Goal: Book appointment/travel/reservation

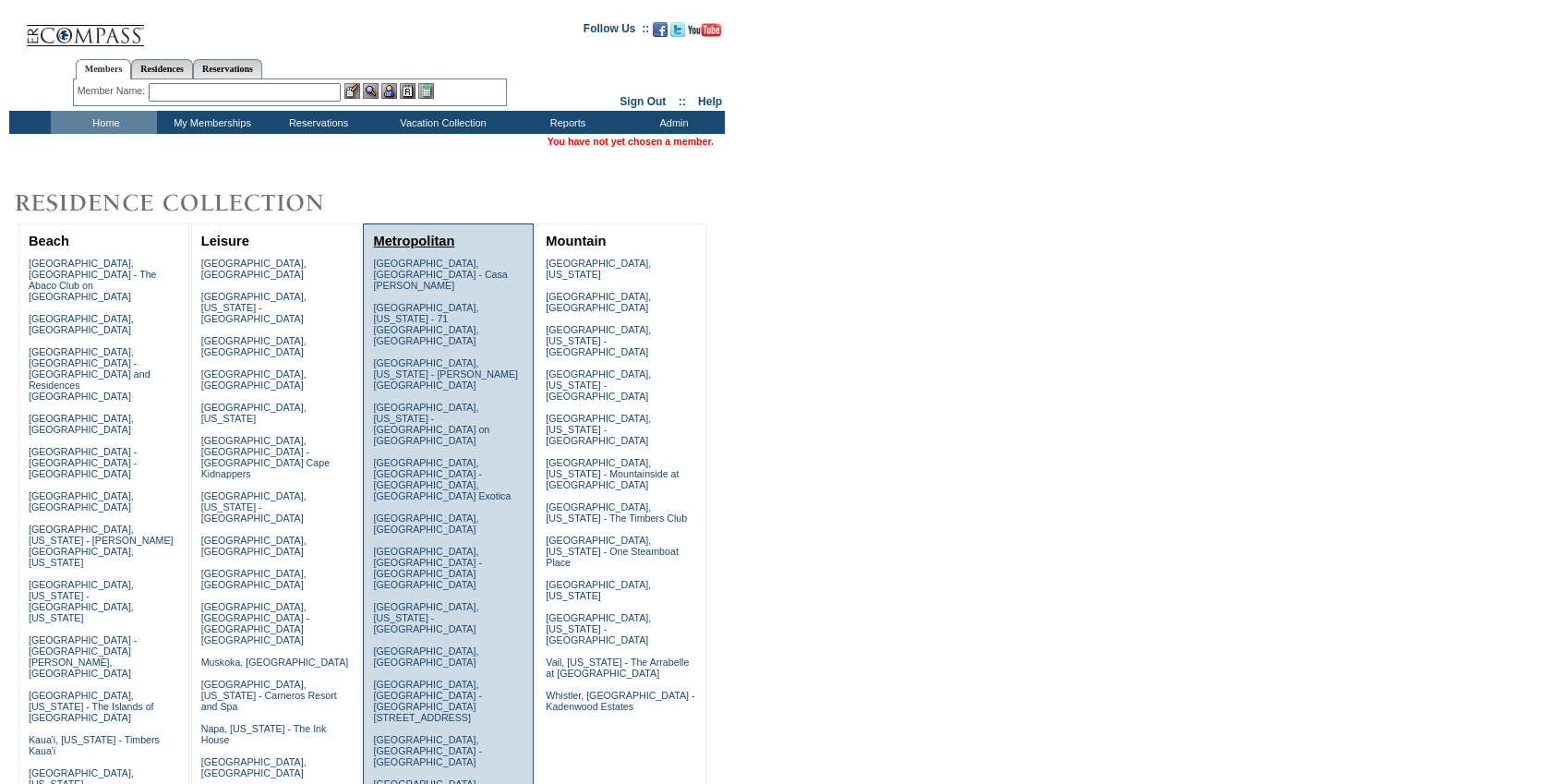
click at [421, 240] on link "Metropolitan" at bounding box center [414, 241] width 81 height 15
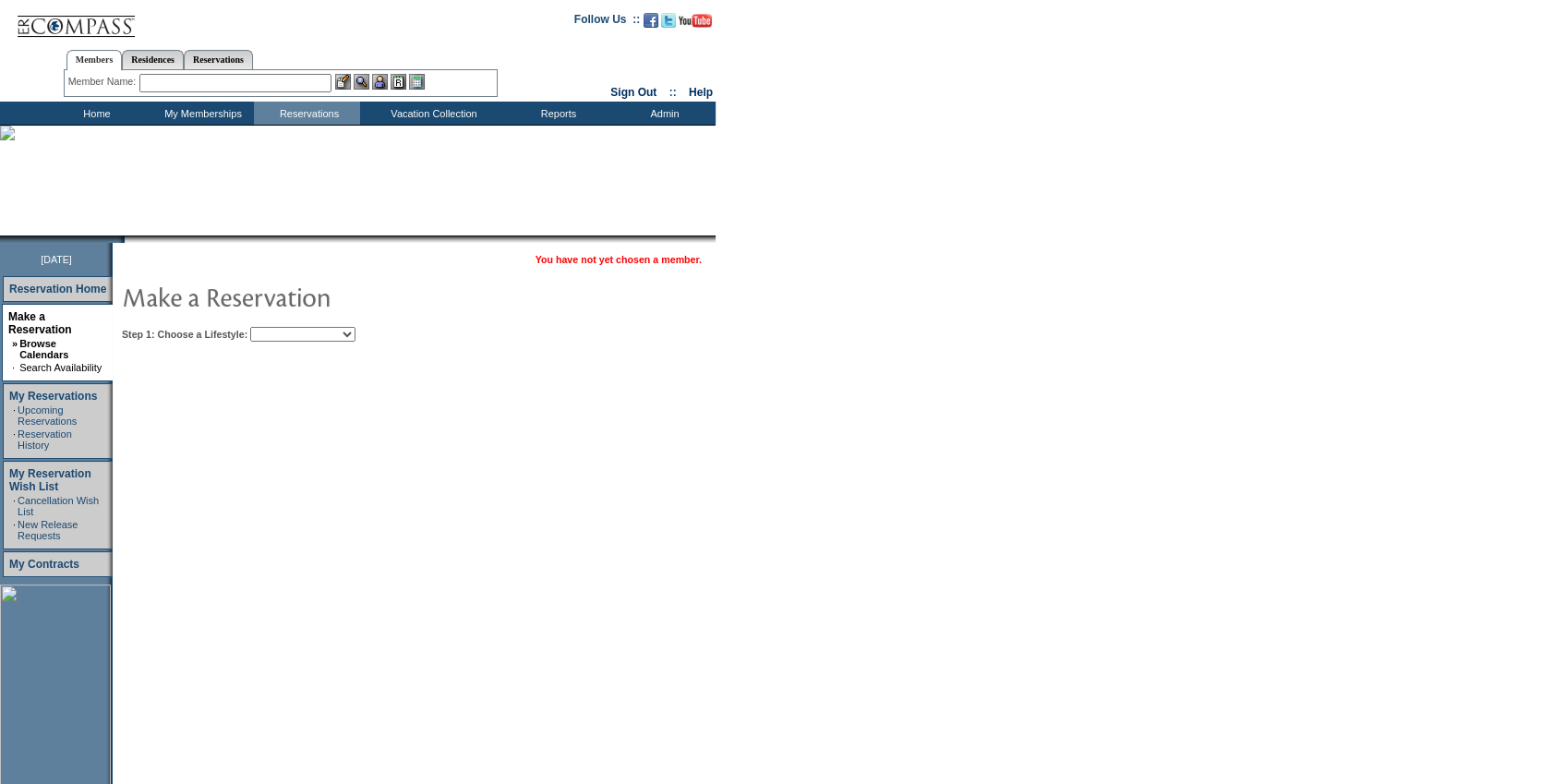
click at [310, 337] on select "Beach Leisure Metropolitan Mountain OIAL for Adventure OIAL for Couples OIAL fo…" at bounding box center [303, 335] width 105 height 15
select select "Metropolitan"
click at [282, 327] on select "Beach Leisure Metropolitan Mountain OIAL for Adventure OIAL for Couples OIAL fo…" at bounding box center [303, 335] width 105 height 15
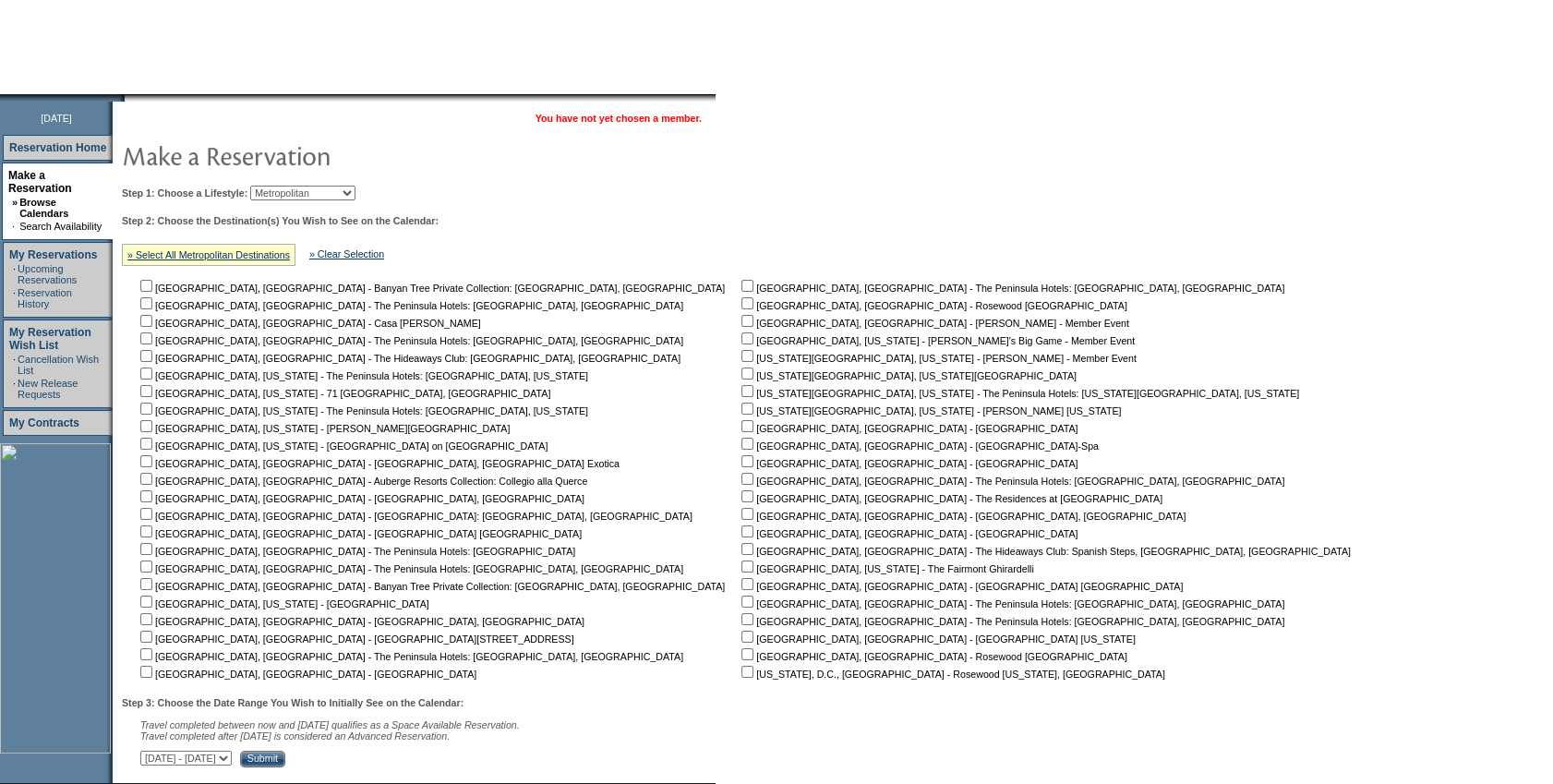
scroll to position [263, 0]
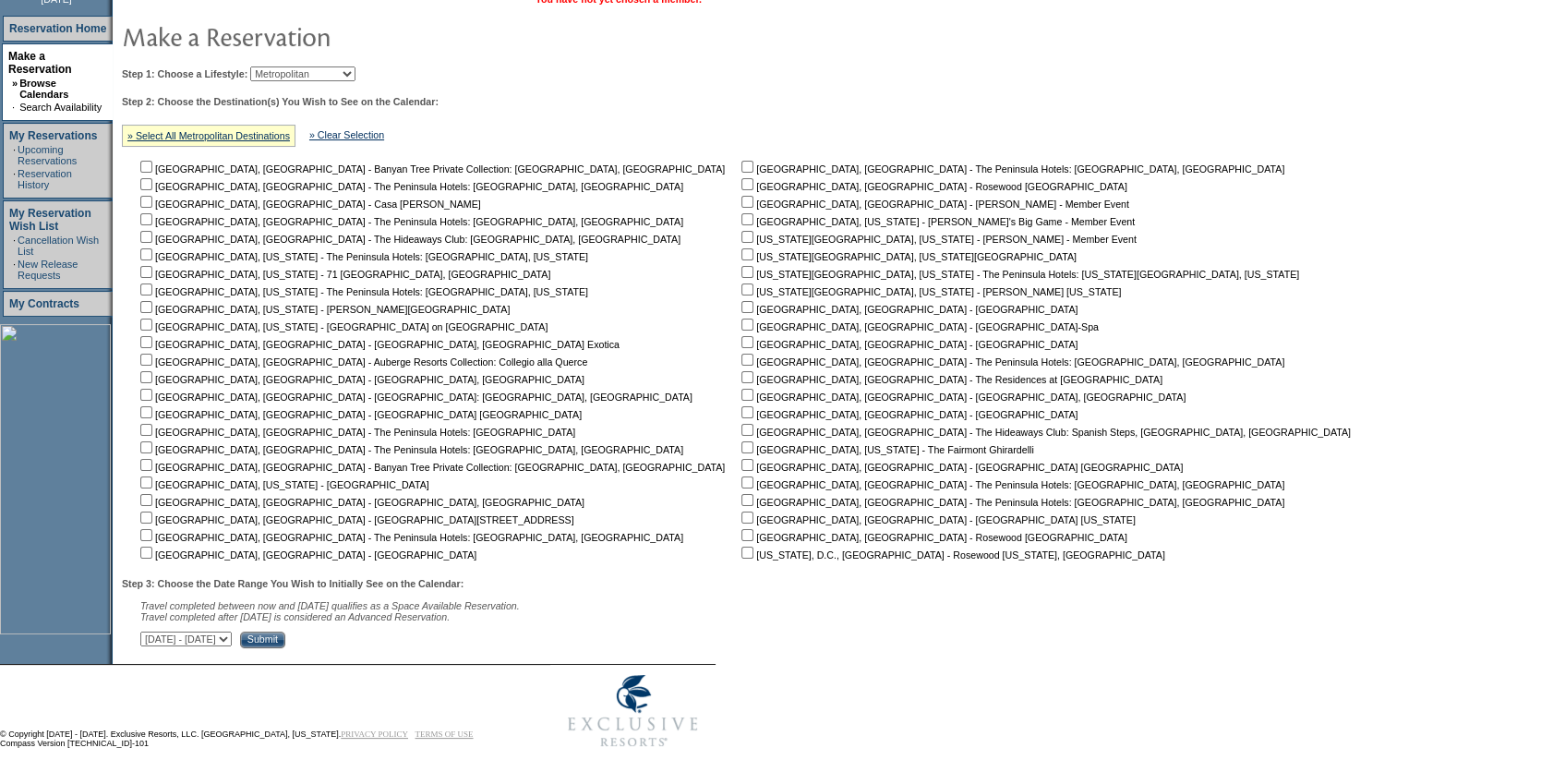
click at [742, 306] on input "checkbox" at bounding box center [747, 306] width 12 height 12
checkbox input "true"
click at [742, 322] on input "checkbox" at bounding box center [747, 324] width 12 height 12
checkbox input "true"
click at [742, 337] on input "checkbox" at bounding box center [747, 341] width 12 height 12
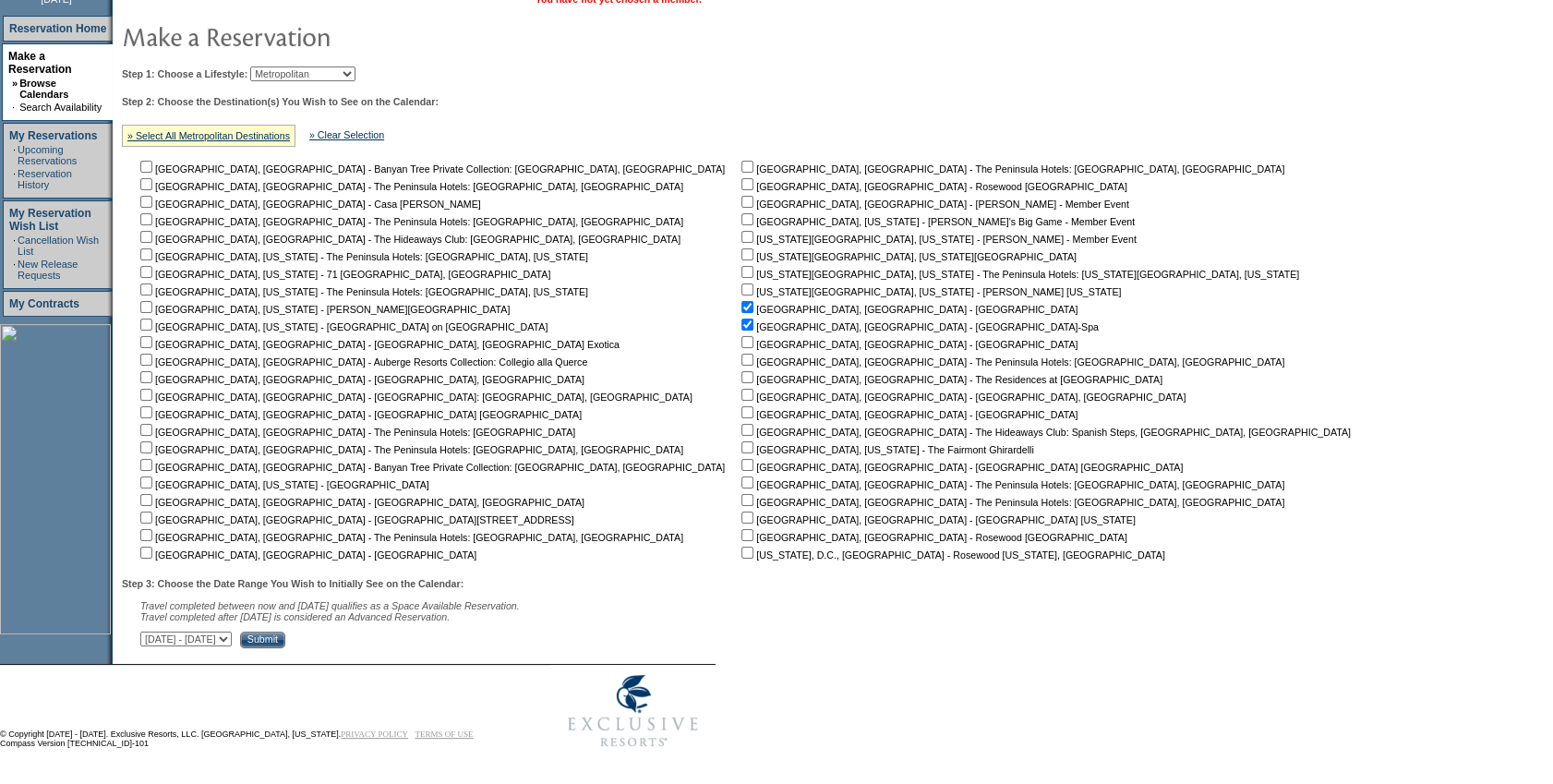
checkbox input "true"
click at [738, 349] on td "[GEOGRAPHIC_DATA], [GEOGRAPHIC_DATA] - The Peninsula Hotels: [GEOGRAPHIC_DATA],…" at bounding box center [1050, 359] width 624 height 404
click at [738, 365] on td "[GEOGRAPHIC_DATA], [GEOGRAPHIC_DATA] - The Peninsula Hotels: [GEOGRAPHIC_DATA],…" at bounding box center [1050, 359] width 624 height 404
click at [742, 375] on input "checkbox" at bounding box center [747, 377] width 12 height 12
checkbox input "true"
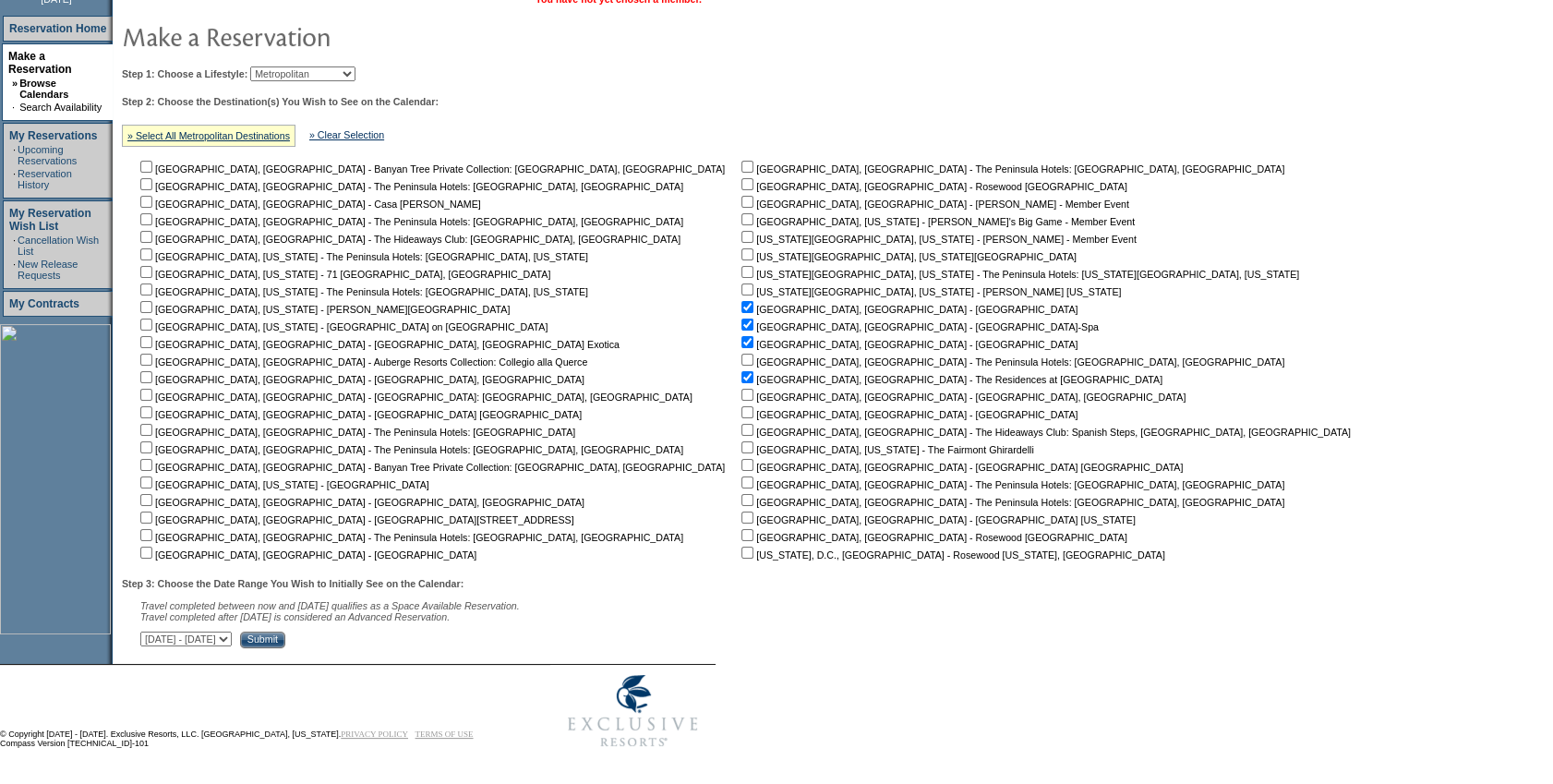
click at [742, 356] on input "checkbox" at bounding box center [747, 359] width 12 height 12
checkbox input "true"
click at [232, 632] on select "[DATE] - [DATE] [DATE] - [DATE] [DATE] - [DATE] [DATE] - [DATE] [DATE] - [DATE]…" at bounding box center [185, 639] width 92 height 15
select select "[DATE]|[DATE]"
click at [149, 632] on select "[DATE] - [DATE] [DATE] - [DATE] [DATE] - [DATE] [DATE] - [DATE] [DATE] - [DATE]…" at bounding box center [185, 639] width 92 height 15
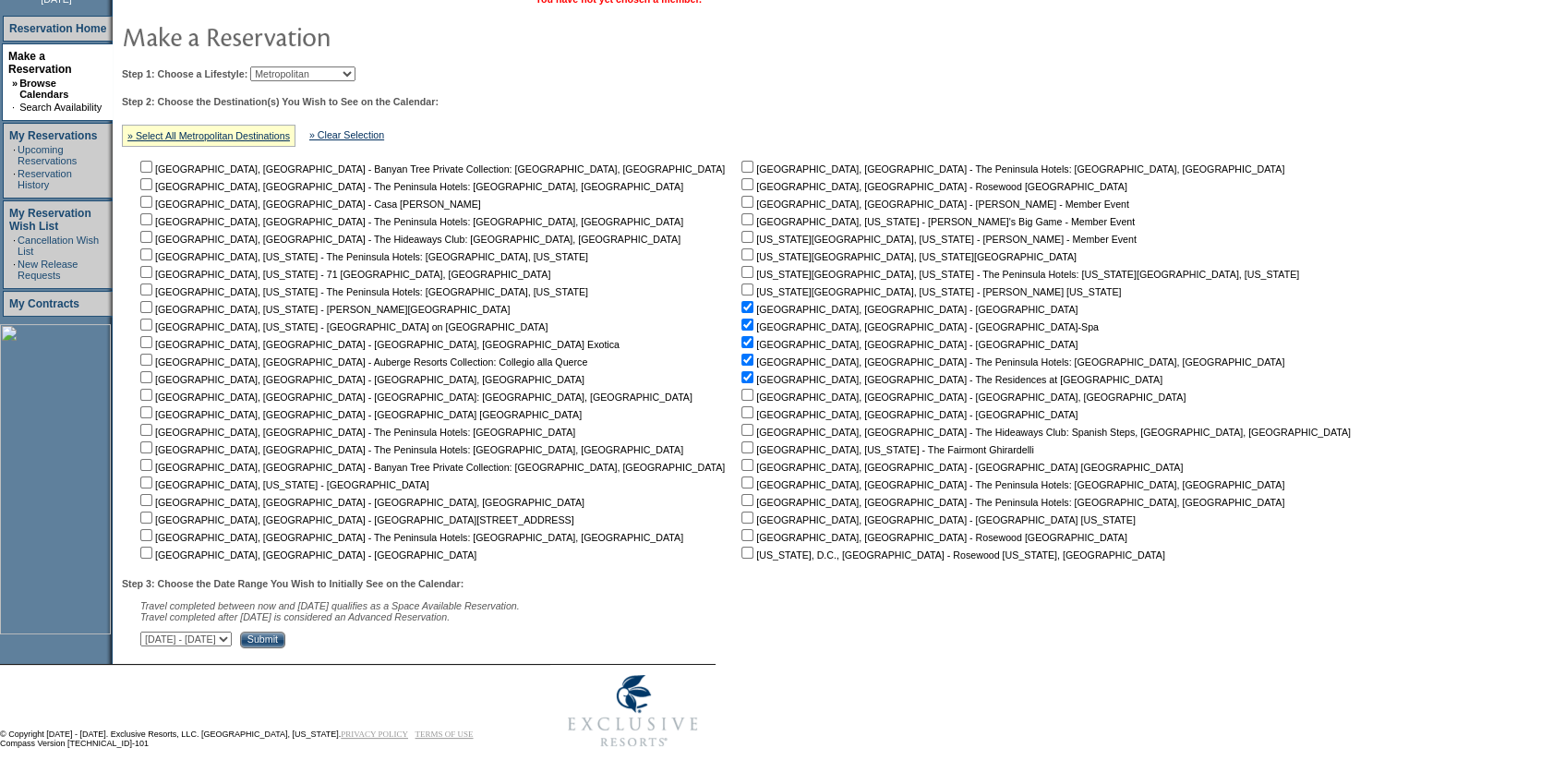
click at [286, 639] on input "Submit" at bounding box center [263, 640] width 45 height 17
